Goal: Check status

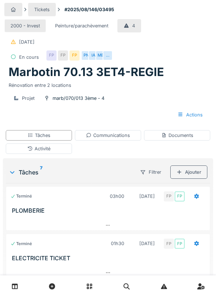
click at [130, 134] on div "Communications" at bounding box center [108, 135] width 44 height 7
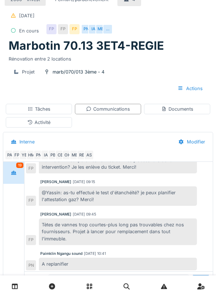
scroll to position [10, 0]
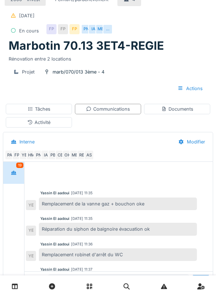
click at [54, 107] on div "Tâches" at bounding box center [39, 109] width 66 height 10
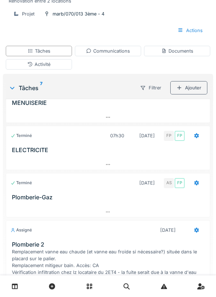
scroll to position [137, 0]
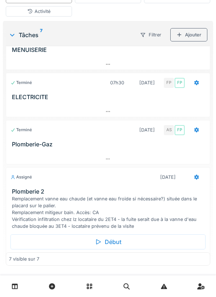
click at [119, 238] on div "Début" at bounding box center [107, 241] width 195 height 15
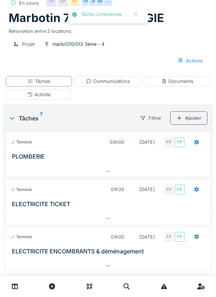
scroll to position [54, 0]
click at [56, 96] on div "Activité" at bounding box center [39, 94] width 66 height 10
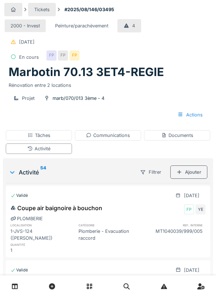
scroll to position [0, 0]
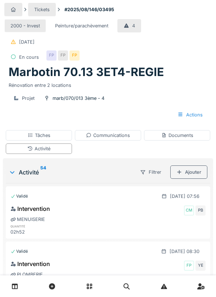
click at [198, 120] on div "Actions" at bounding box center [190, 114] width 37 height 13
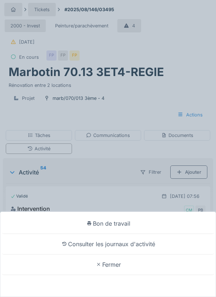
click at [133, 192] on div "Bon de travail Consulter les journaux d'activité Fermer" at bounding box center [108, 148] width 216 height 297
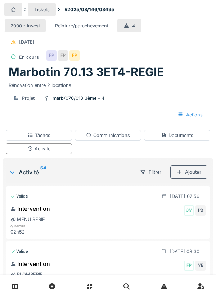
click at [67, 135] on div "Tâches" at bounding box center [39, 135] width 66 height 10
